Goal: Find specific page/section: Find specific page/section

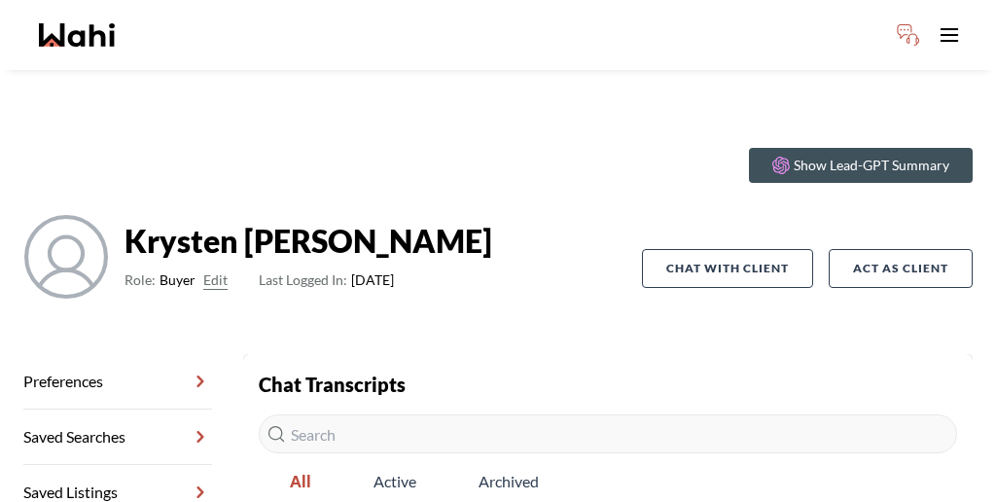
scroll to position [93, 0]
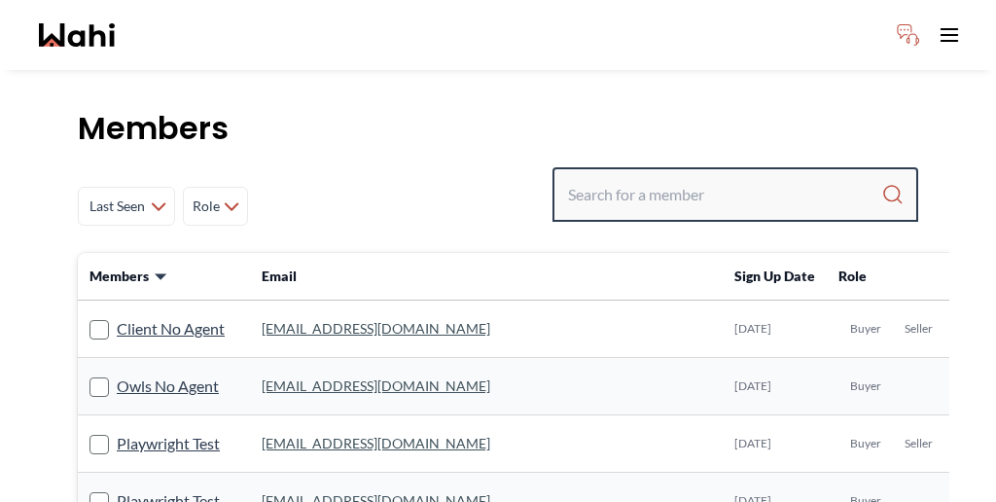
click at [721, 177] on input "Search input" at bounding box center [724, 194] width 313 height 35
paste input "[PERSON_NAME]"
type input "[PERSON_NAME]"
